Goal: Task Accomplishment & Management: Manage account settings

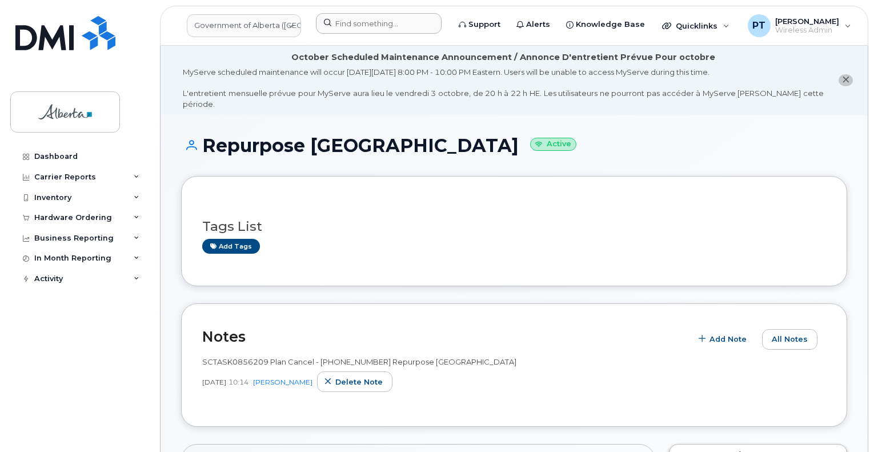
scroll to position [286, 0]
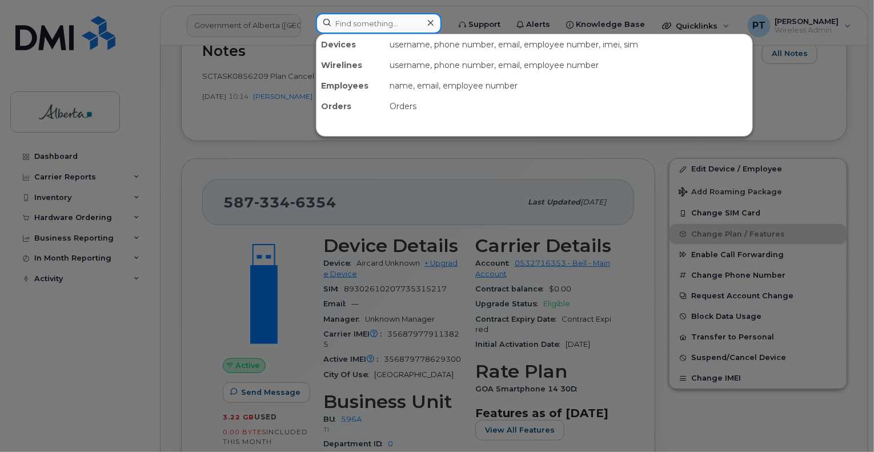
click at [358, 21] on input at bounding box center [379, 23] width 126 height 21
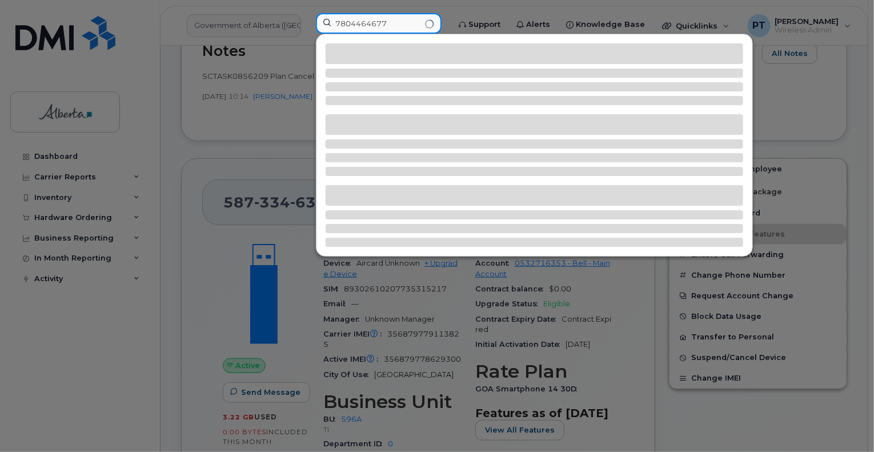
type input "7804464677"
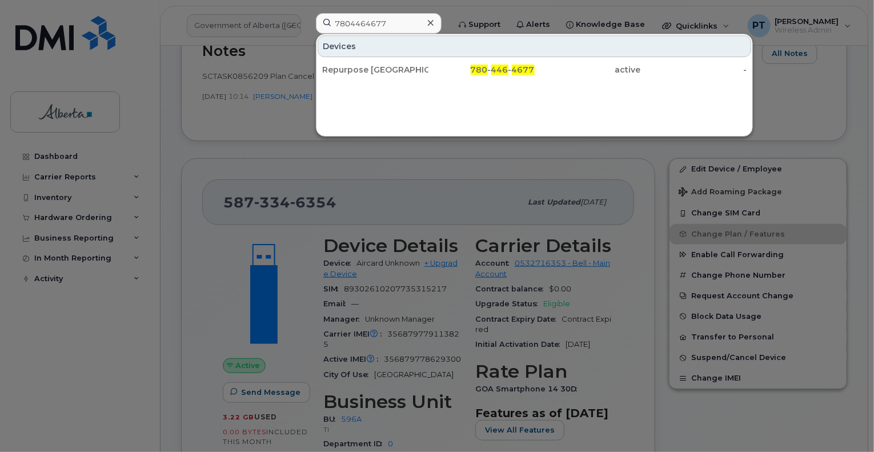
drag, startPoint x: 361, startPoint y: 74, endPoint x: 384, endPoint y: 185, distance: 113.2
click at [361, 73] on div "Repurpose [GEOGRAPHIC_DATA]" at bounding box center [375, 69] width 106 height 11
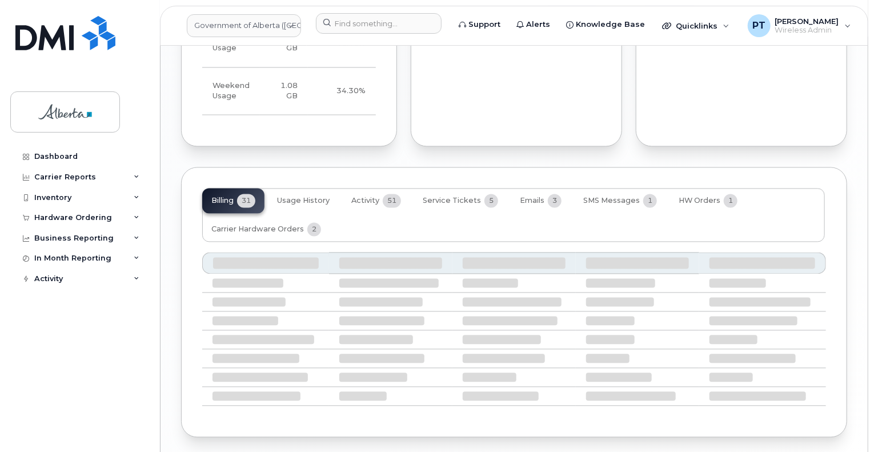
scroll to position [1085, 0]
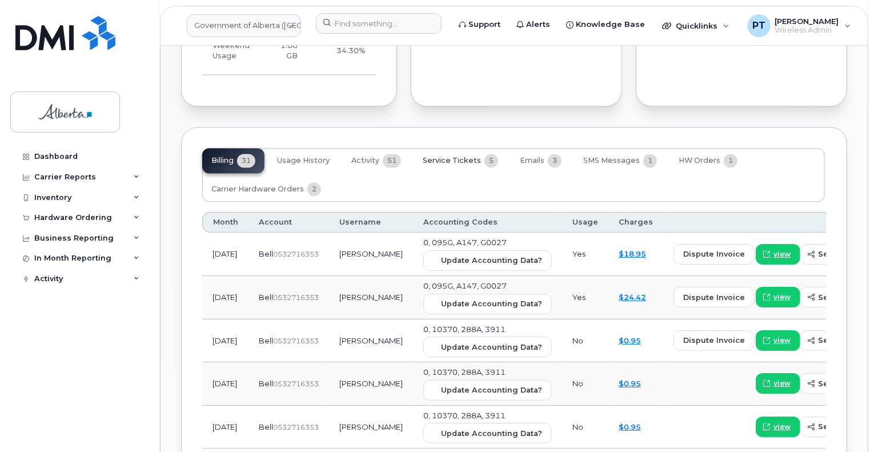
click at [455, 160] on span "Service Tickets" at bounding box center [452, 161] width 58 height 9
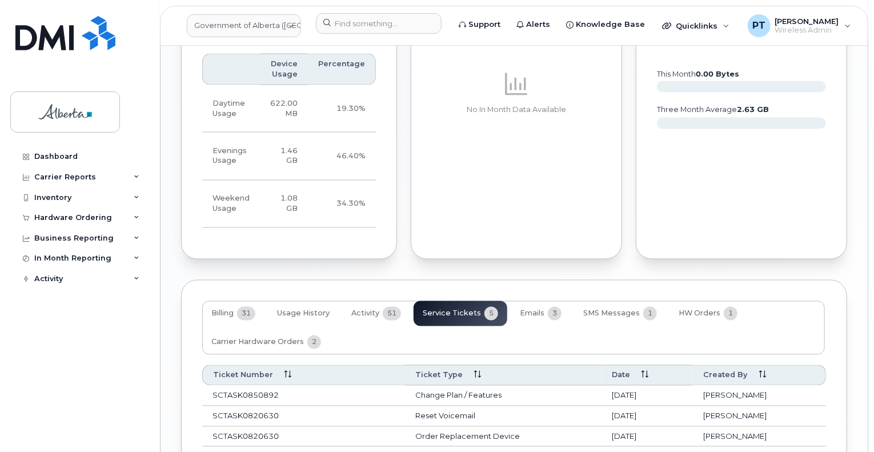
scroll to position [1063, 0]
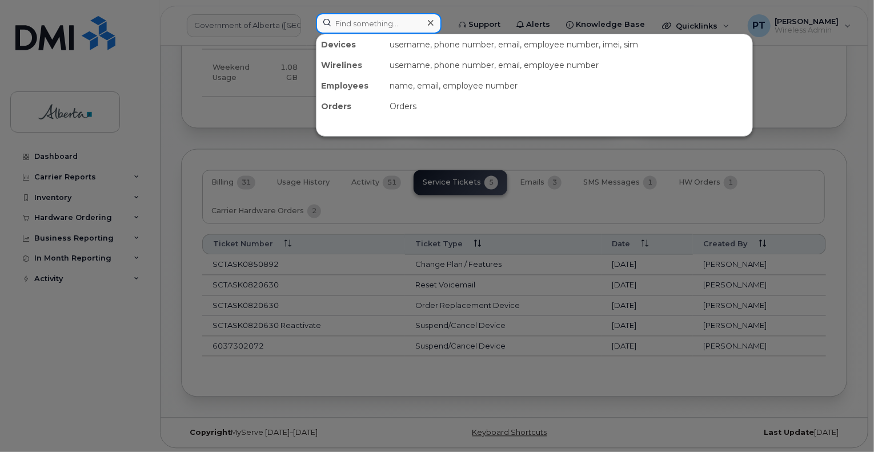
click at [363, 25] on input at bounding box center [379, 23] width 126 height 21
type input "5873346354"
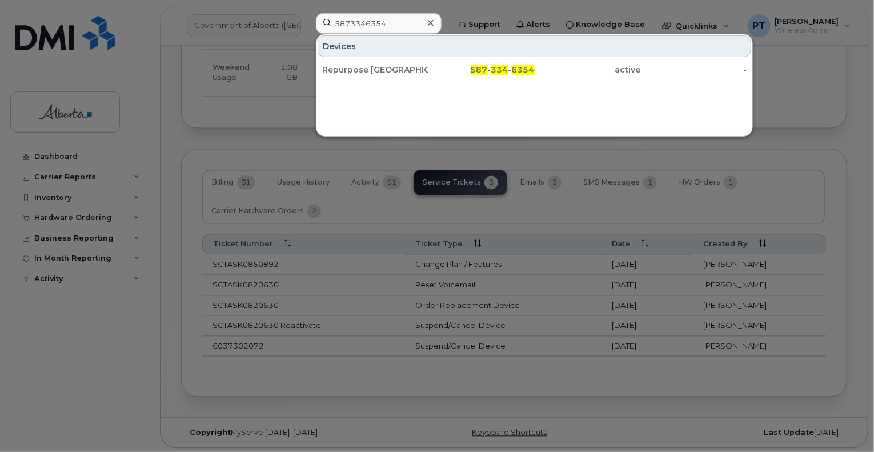
drag, startPoint x: 370, startPoint y: 70, endPoint x: 496, endPoint y: 105, distance: 130.9
click at [370, 70] on div "Repurpose [GEOGRAPHIC_DATA]" at bounding box center [375, 69] width 106 height 11
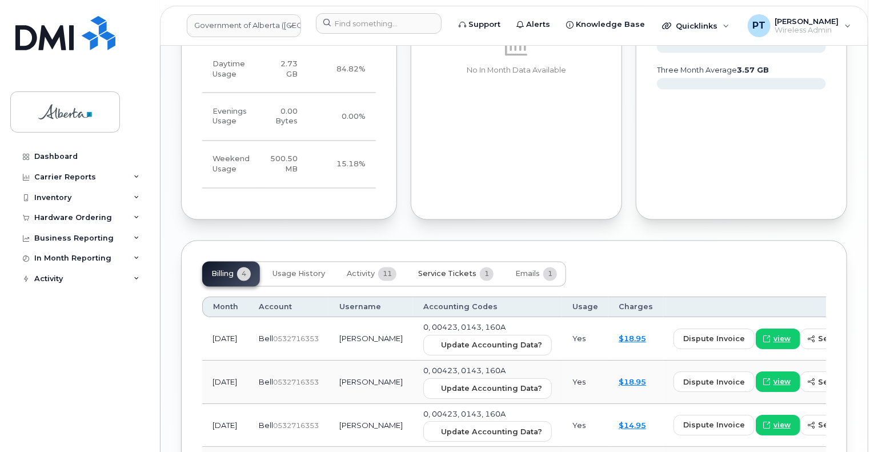
click at [450, 274] on span "Service Tickets" at bounding box center [447, 274] width 58 height 9
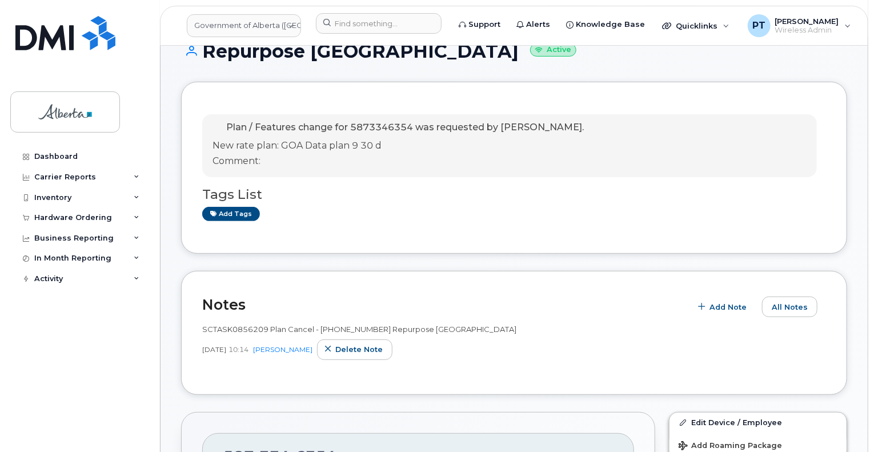
scroll to position [114, 0]
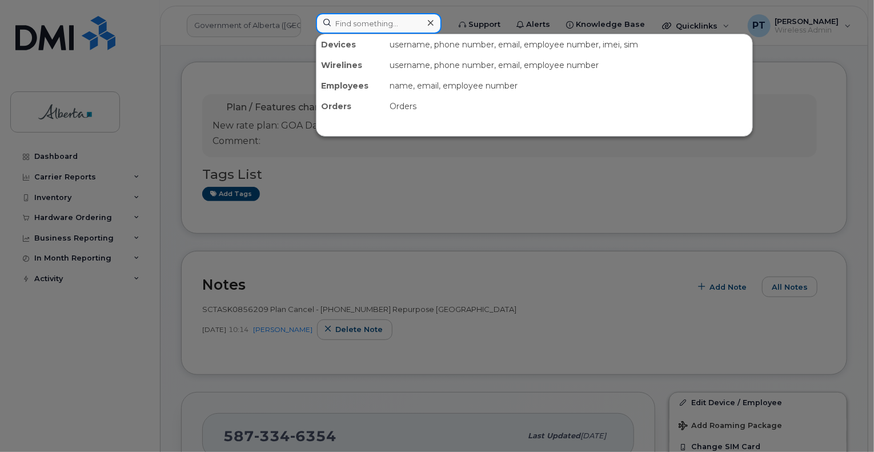
click at [365, 22] on input at bounding box center [379, 23] width 126 height 21
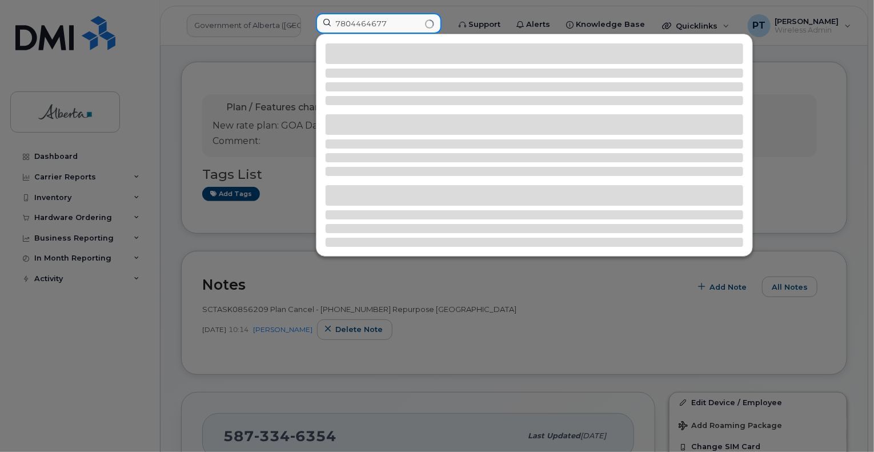
type input "7804464677"
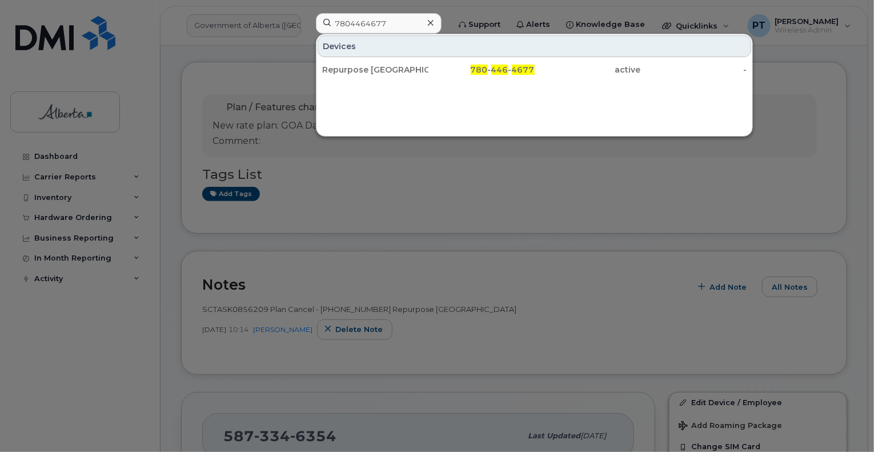
drag, startPoint x: 355, startPoint y: 69, endPoint x: 746, endPoint y: 153, distance: 400.3
click at [355, 69] on div "Repurpose [GEOGRAPHIC_DATA]" at bounding box center [375, 69] width 106 height 11
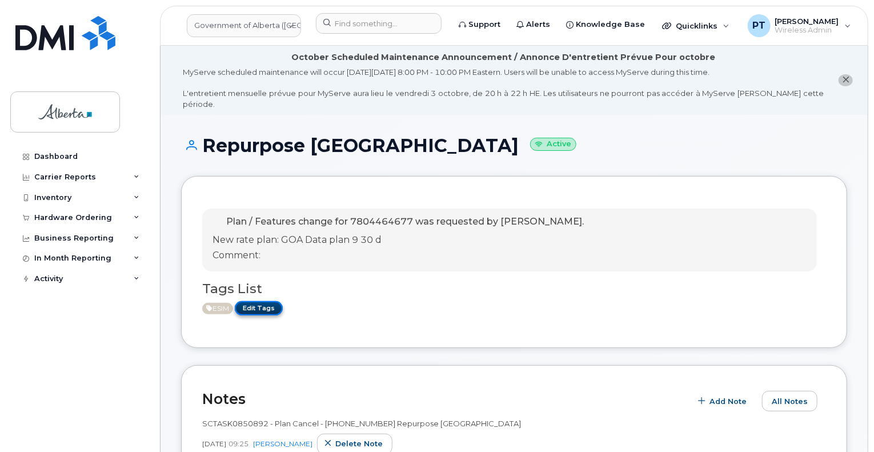
click at [256, 301] on link "Edit Tags" at bounding box center [259, 308] width 48 height 14
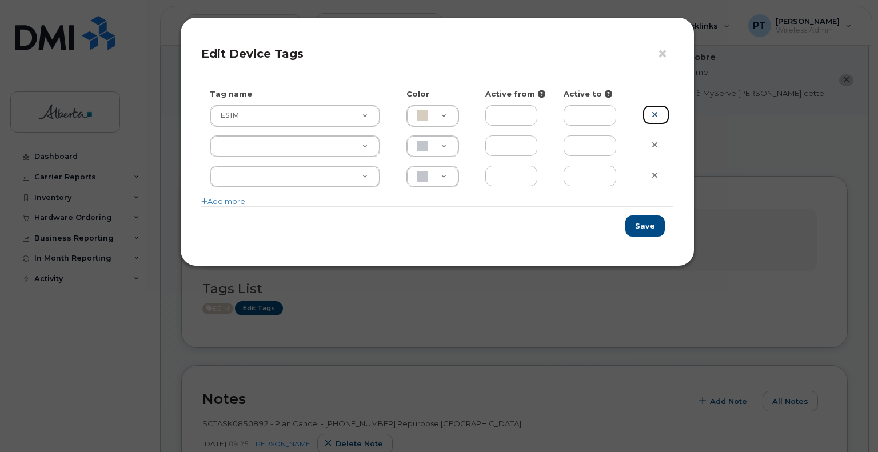
click at [656, 113] on icon at bounding box center [654, 114] width 6 height 9
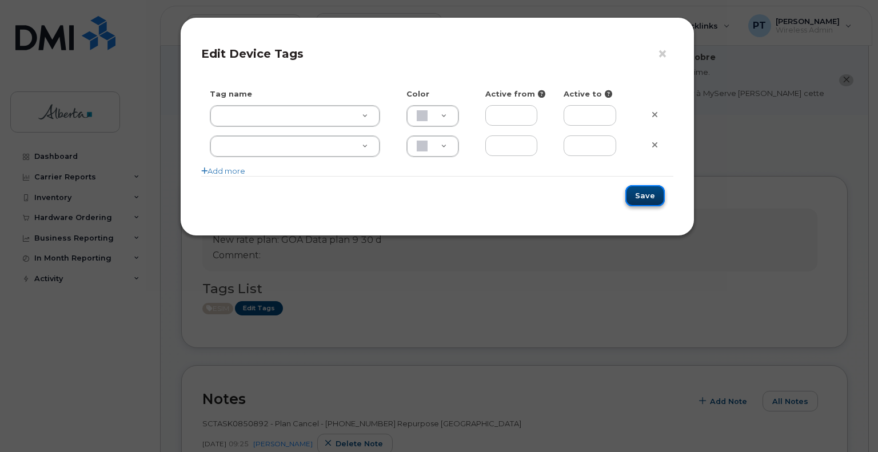
click at [647, 195] on button "Save" at bounding box center [644, 195] width 39 height 21
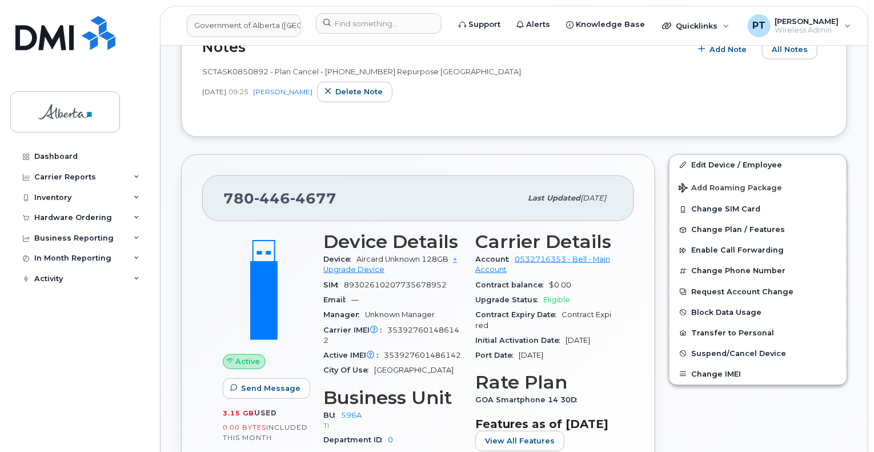
scroll to position [400, 0]
